Goal: Task Accomplishment & Management: Use online tool/utility

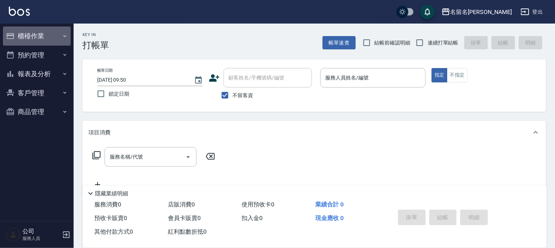
click at [27, 38] on button "櫃檯作業" at bounding box center [37, 36] width 68 height 19
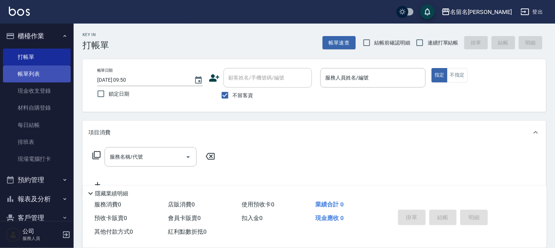
click at [44, 66] on link "帳單列表" at bounding box center [37, 74] width 68 height 17
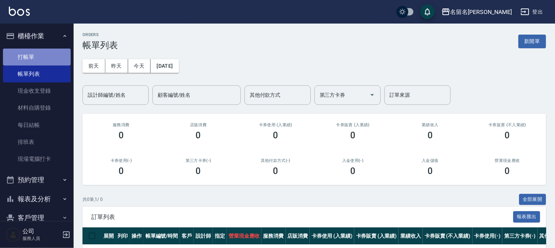
click at [53, 56] on link "打帳單" at bounding box center [37, 57] width 68 height 17
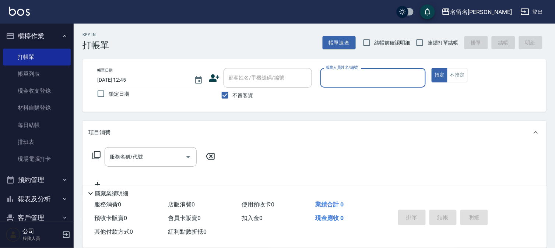
click at [393, 82] on input "服務人員姓名/編號" at bounding box center [373, 78] width 99 height 13
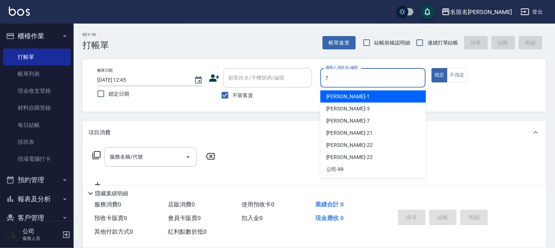
type input "7"
type button "true"
type input "[PERSON_NAME]-7"
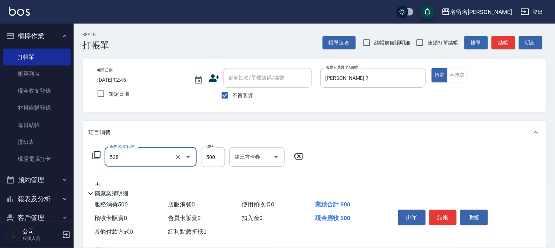
type input "頭皮養護B(528)"
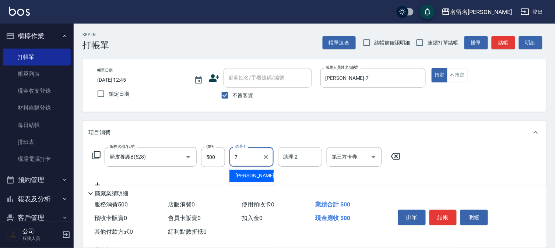
type input "[PERSON_NAME]-7"
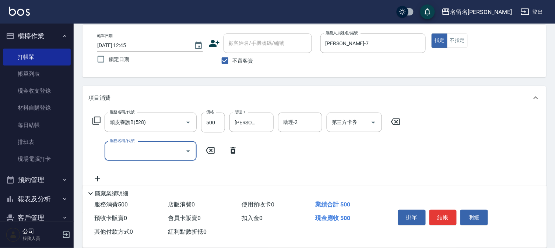
scroll to position [82, 0]
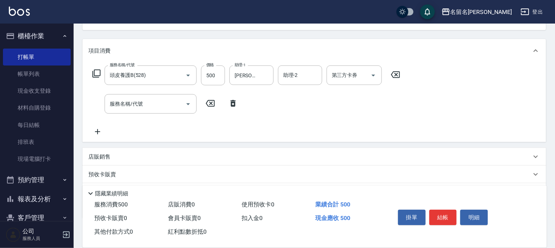
click at [394, 74] on icon at bounding box center [396, 74] width 18 height 9
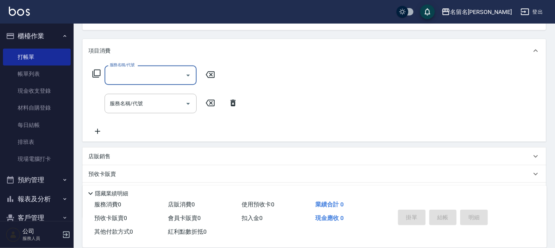
click at [149, 71] on input "服務名稱/代號" at bounding box center [145, 75] width 74 height 13
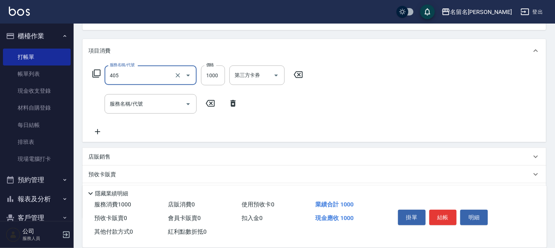
type input "染髮(405)"
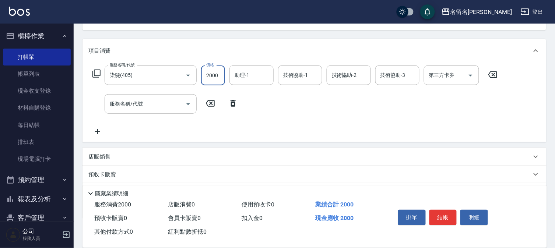
type input "2000"
type input "[PERSON_NAME]-7"
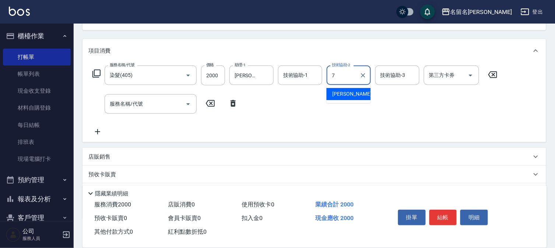
type input "[PERSON_NAME]-7"
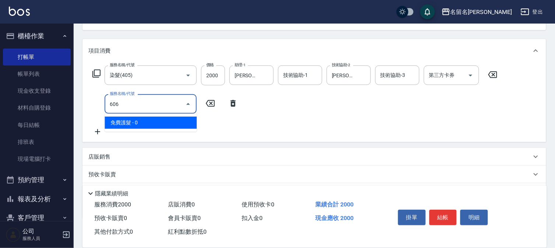
type input "免費護髮(606)"
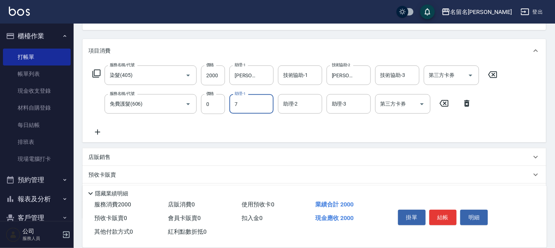
type input "[PERSON_NAME]-7"
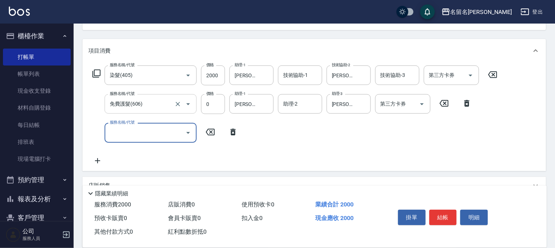
scroll to position [151, 0]
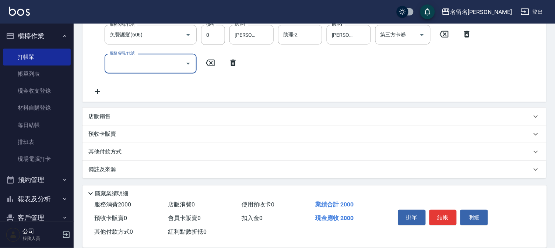
click at [101, 117] on p "店販銷售" at bounding box center [99, 117] width 22 height 8
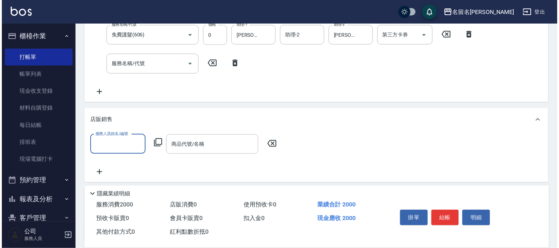
scroll to position [0, 0]
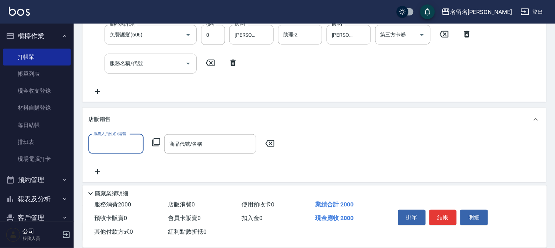
click at [124, 149] on input "服務人員姓名/編號" at bounding box center [116, 144] width 49 height 13
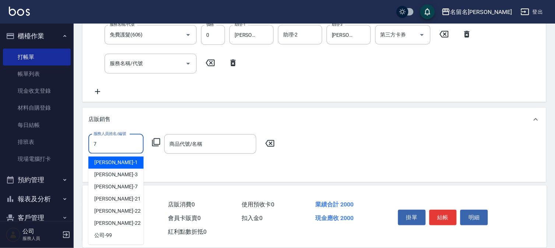
type input "[PERSON_NAME]-7"
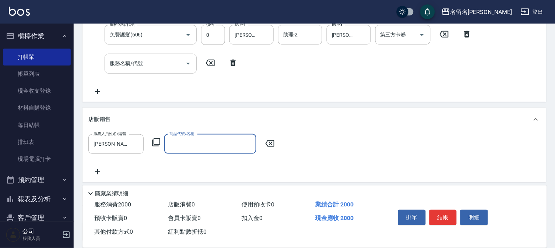
click at [156, 142] on icon at bounding box center [156, 142] width 9 height 9
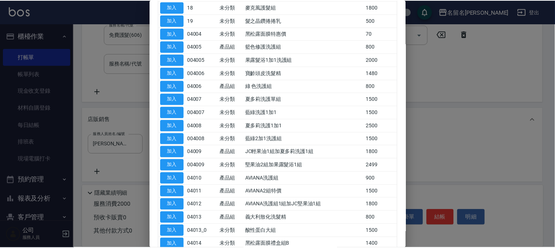
scroll to position [286, 0]
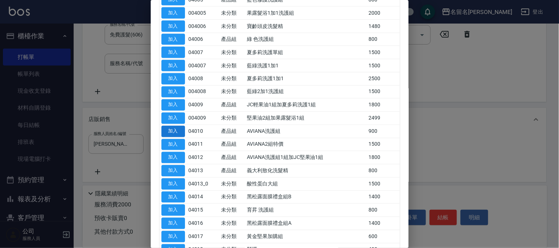
click at [174, 133] on button "加入" at bounding box center [173, 131] width 24 height 11
type input "AVIANA洗護組"
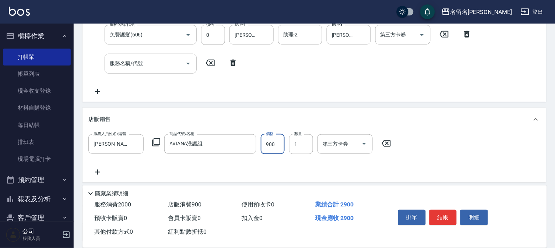
click at [275, 148] on input "900" at bounding box center [273, 145] width 24 height 20
drag, startPoint x: 270, startPoint y: 145, endPoint x: 263, endPoint y: 145, distance: 7.4
click at [263, 145] on input "0" at bounding box center [273, 145] width 24 height 20
type input "1000"
click at [447, 215] on button "結帳" at bounding box center [444, 217] width 28 height 15
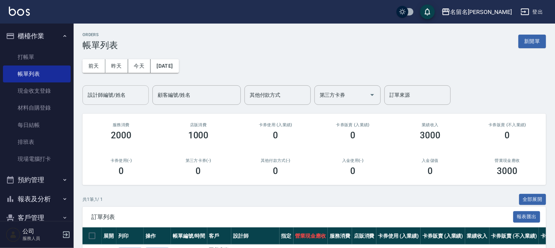
click at [112, 98] on input "設計師編號/姓名" at bounding box center [116, 95] width 60 height 13
click at [58, 54] on link "打帳單" at bounding box center [37, 57] width 68 height 17
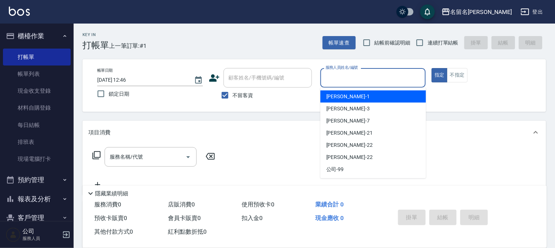
drag, startPoint x: 364, startPoint y: 80, endPoint x: 359, endPoint y: 75, distance: 7.0
click at [363, 80] on input "服務人員姓名/編號" at bounding box center [373, 78] width 99 height 13
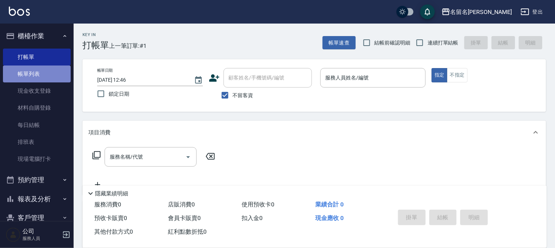
click at [48, 72] on link "帳單列表" at bounding box center [37, 74] width 68 height 17
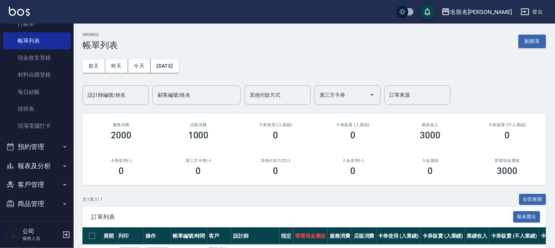
scroll to position [34, 0]
click at [39, 164] on button "報表及分析" at bounding box center [37, 165] width 68 height 19
click at [39, 163] on button "報表及分析" at bounding box center [37, 165] width 68 height 19
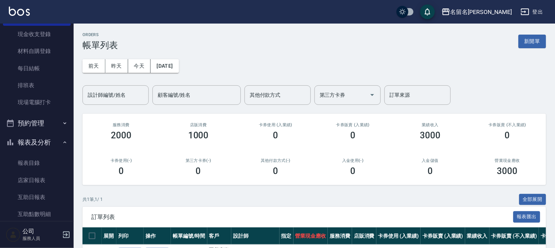
scroll to position [142, 0]
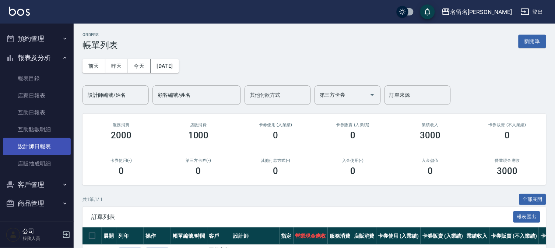
click at [42, 146] on link "設計師日報表" at bounding box center [37, 146] width 68 height 17
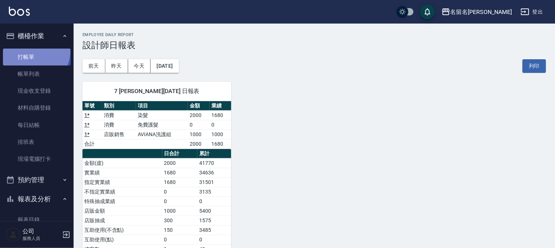
click at [31, 51] on link "打帳單" at bounding box center [37, 57] width 68 height 17
